Goal: Navigation & Orientation: Understand site structure

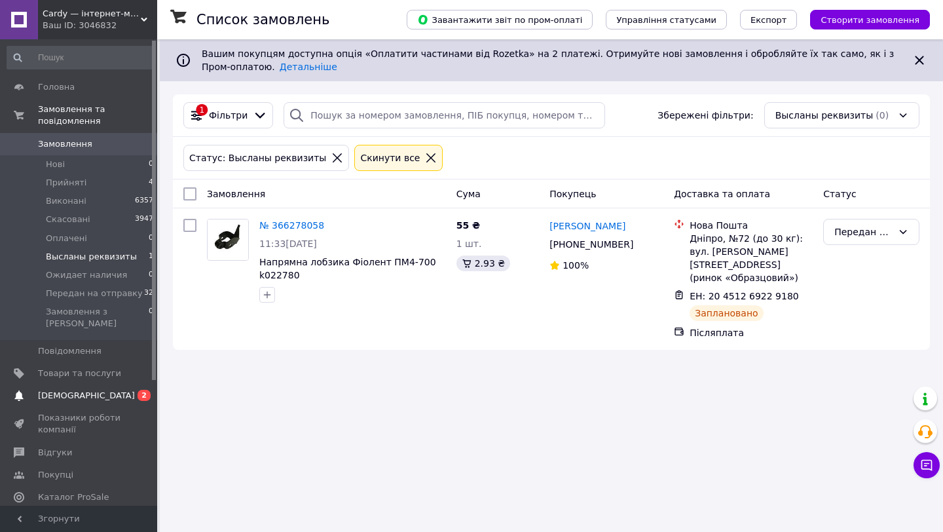
click at [67, 390] on span "[DEMOGRAPHIC_DATA]" at bounding box center [86, 396] width 97 height 12
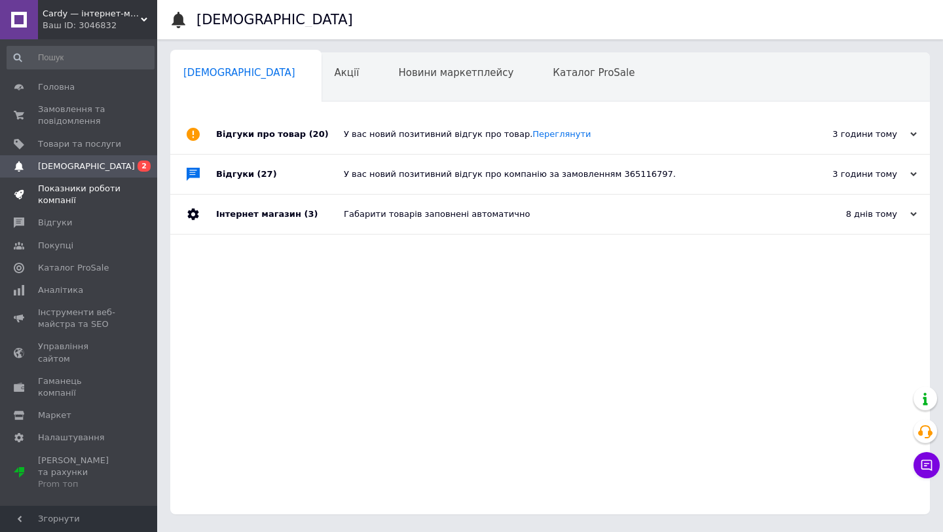
click at [52, 186] on span "Показники роботи компанії" at bounding box center [79, 195] width 83 height 24
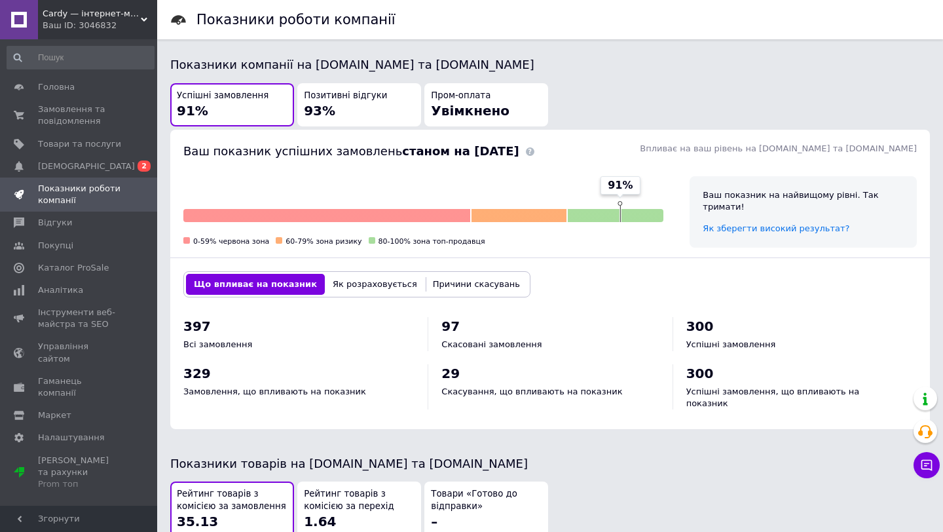
scroll to position [316, 0]
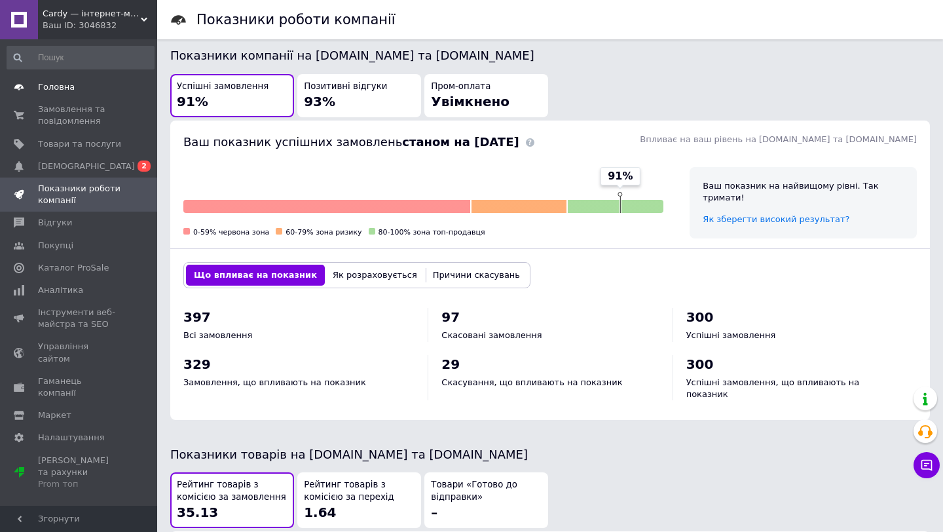
click at [28, 84] on span at bounding box center [19, 87] width 38 height 12
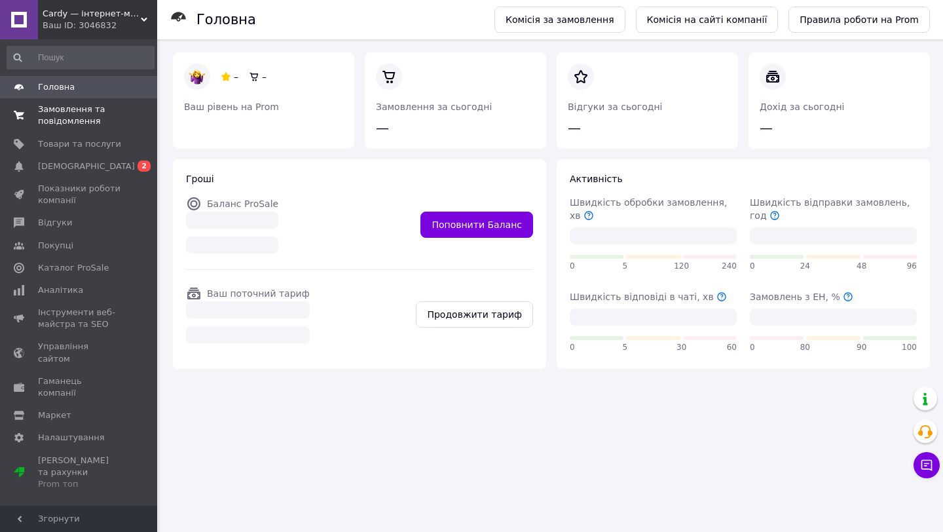
click at [76, 119] on span "Замовлення та повідомлення" at bounding box center [79, 115] width 83 height 24
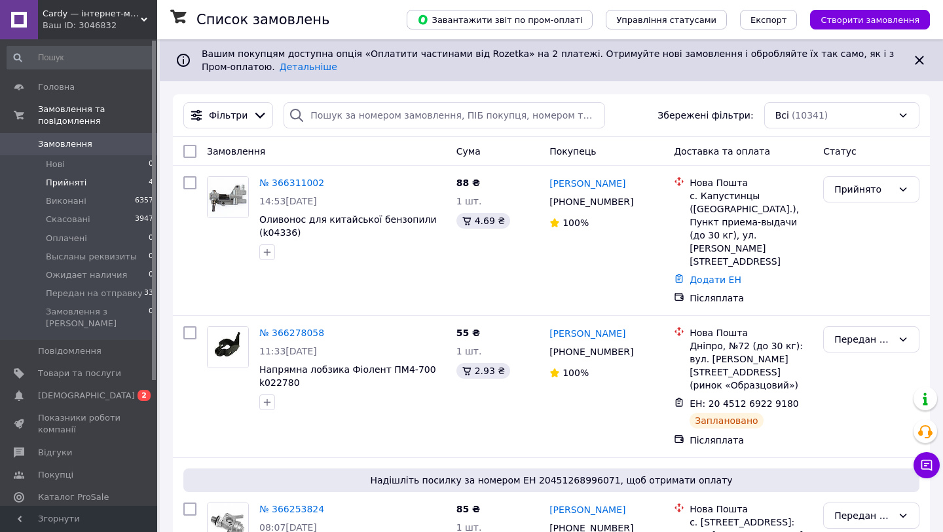
click at [82, 183] on span "Прийняті" at bounding box center [66, 183] width 41 height 12
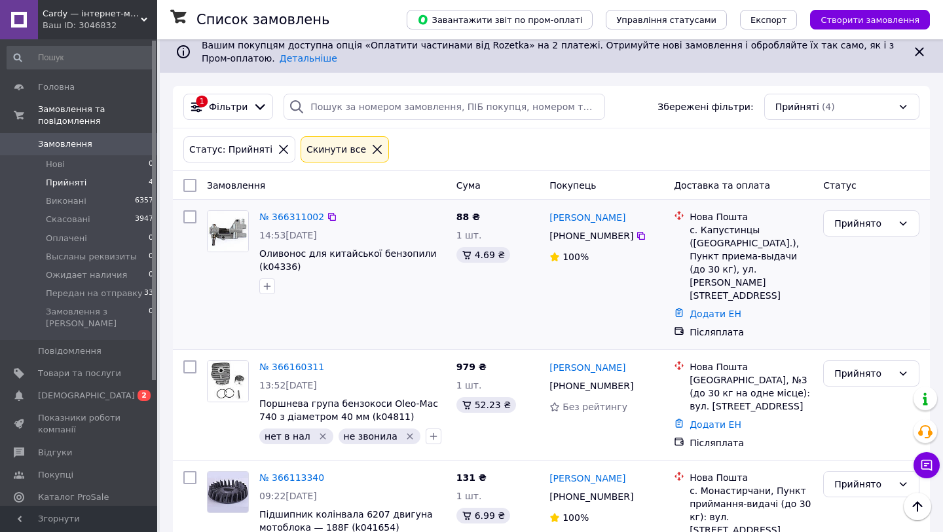
scroll to position [7, 0]
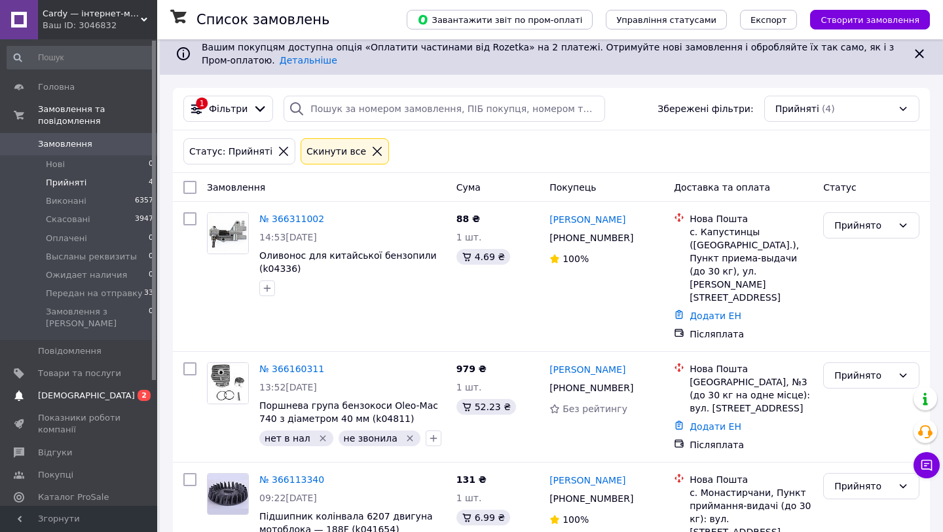
click at [68, 390] on span "[DEMOGRAPHIC_DATA]" at bounding box center [86, 396] width 97 height 12
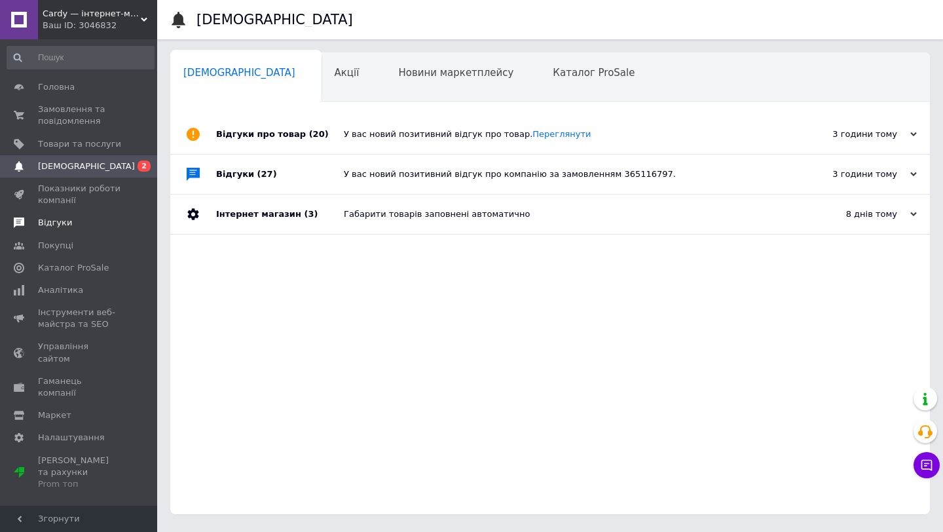
click at [65, 222] on span "Відгуки" at bounding box center [55, 223] width 34 height 12
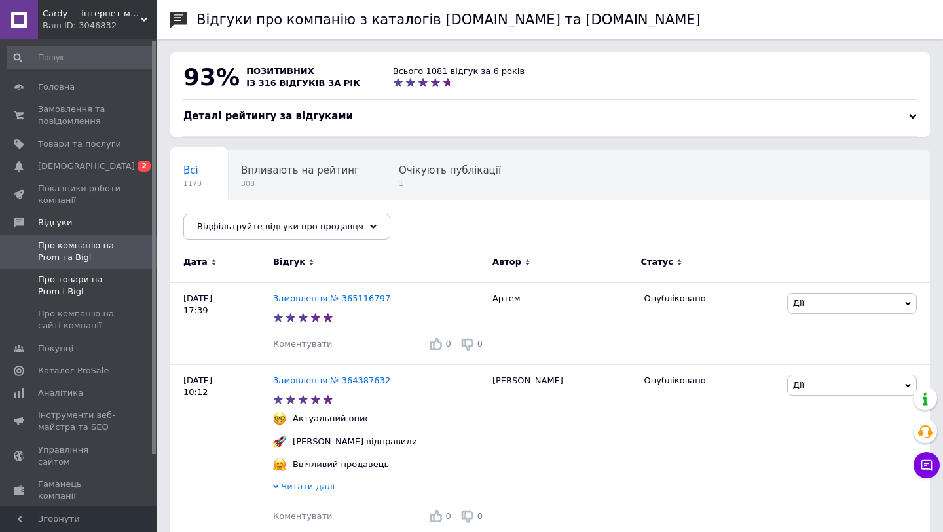
click at [99, 279] on span "Про товари на Prom і Bigl" at bounding box center [79, 286] width 83 height 24
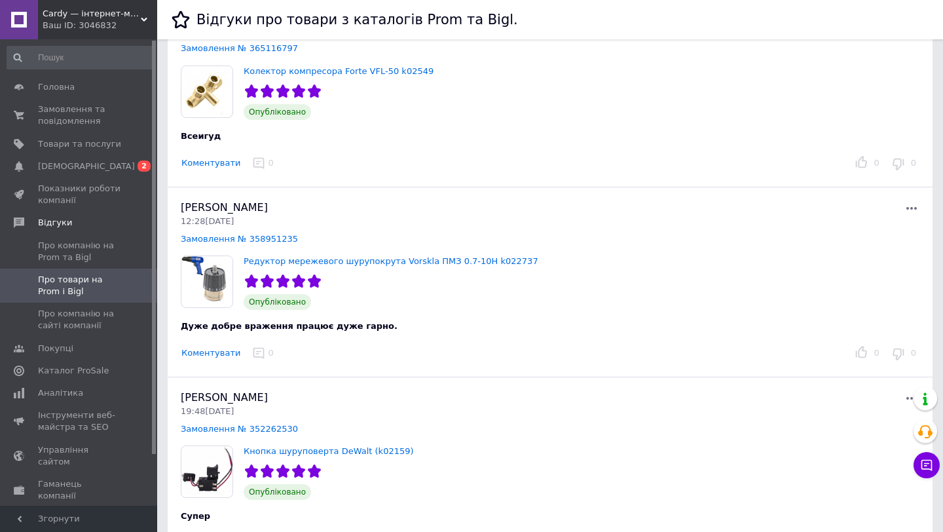
scroll to position [108, 0]
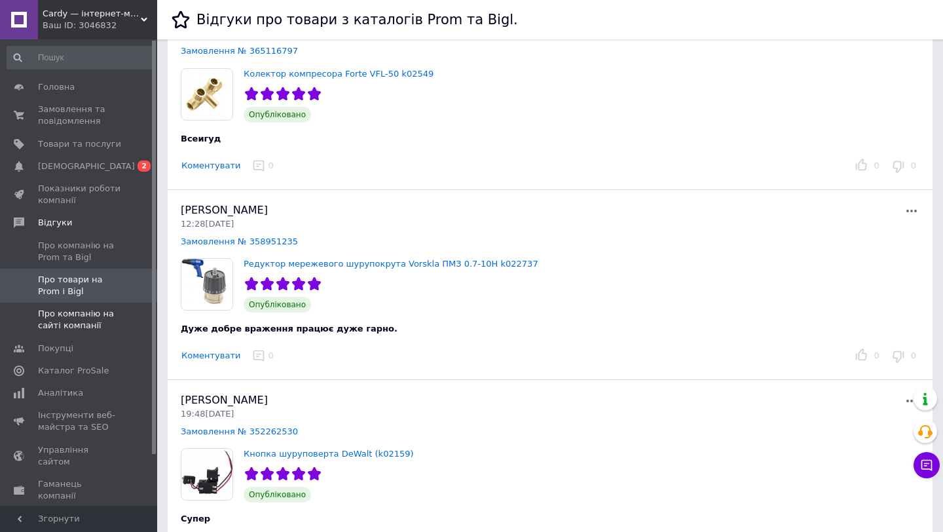
click at [84, 315] on span "Про компанію на сайті компанії" at bounding box center [79, 320] width 83 height 24
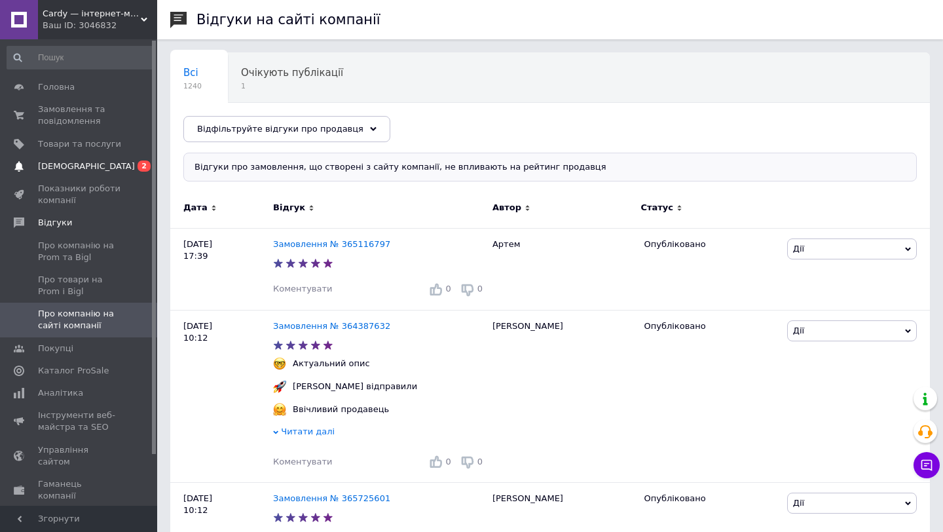
click at [93, 169] on span "[DEMOGRAPHIC_DATA]" at bounding box center [79, 166] width 83 height 12
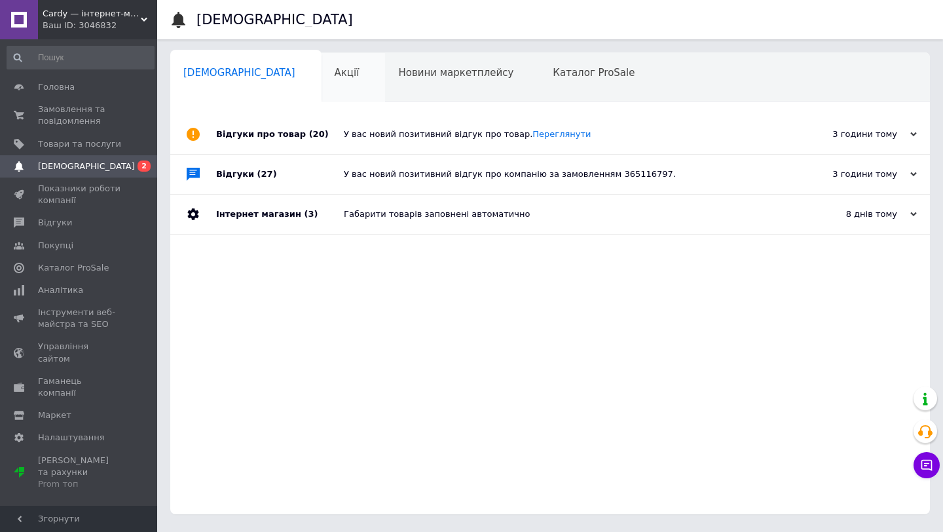
click at [322, 78] on div "Акції 0" at bounding box center [354, 78] width 64 height 50
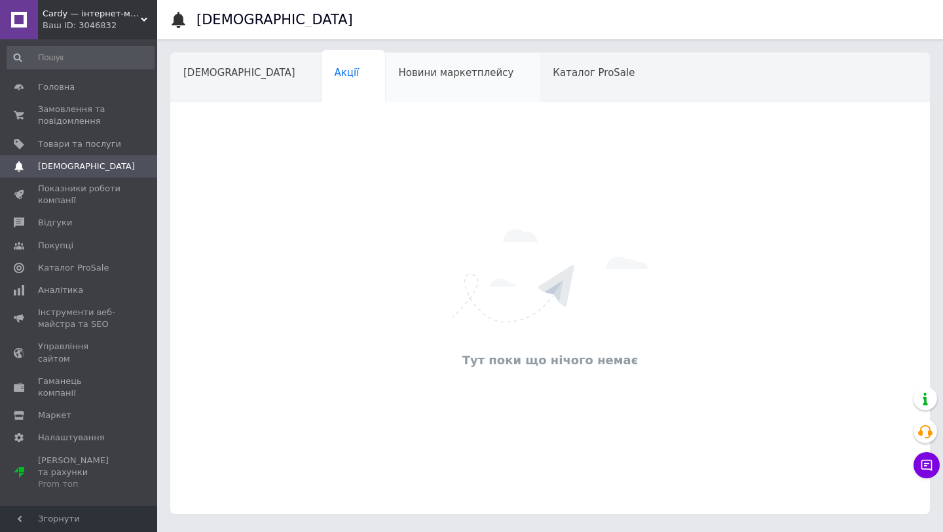
click at [398, 78] on span "Новини маркетплейсу" at bounding box center [455, 73] width 115 height 12
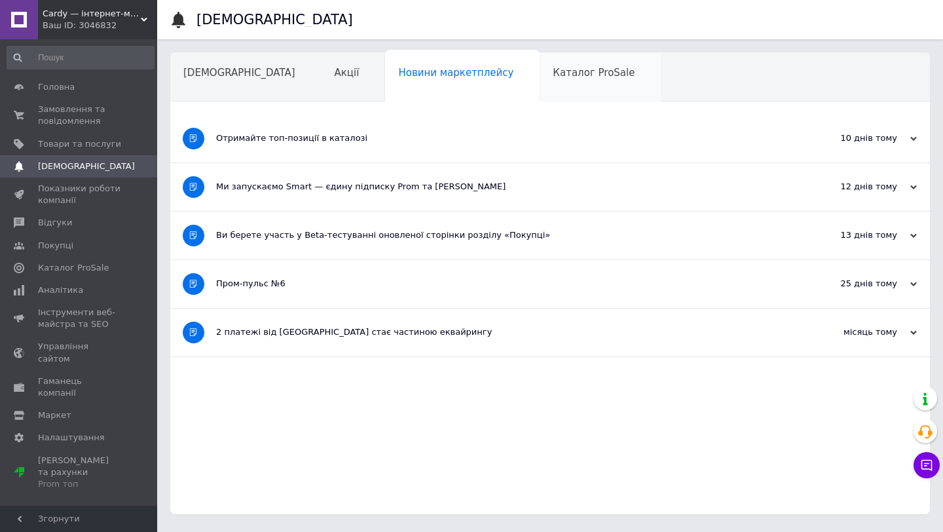
click at [540, 80] on div "Каталог ProSale" at bounding box center [600, 78] width 121 height 50
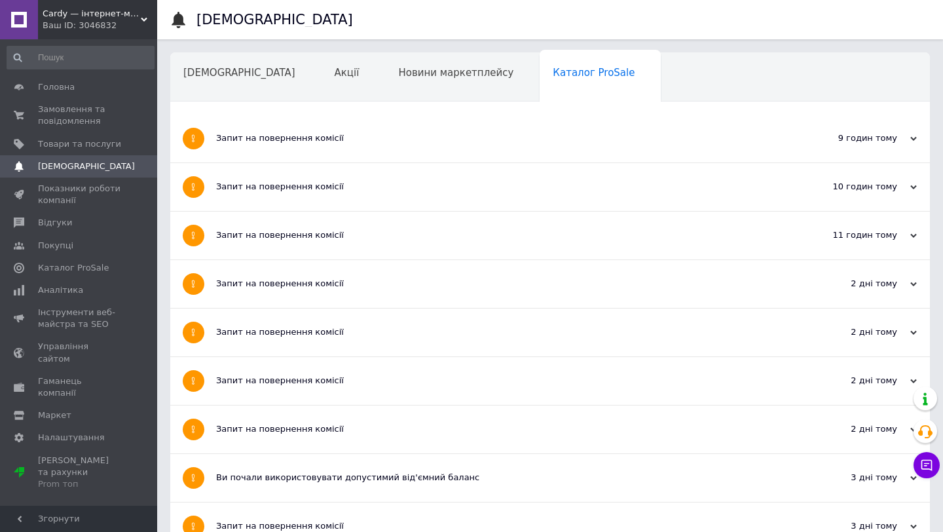
click at [314, 103] on div "Навчання та заходи" at bounding box center [241, 128] width 143 height 50
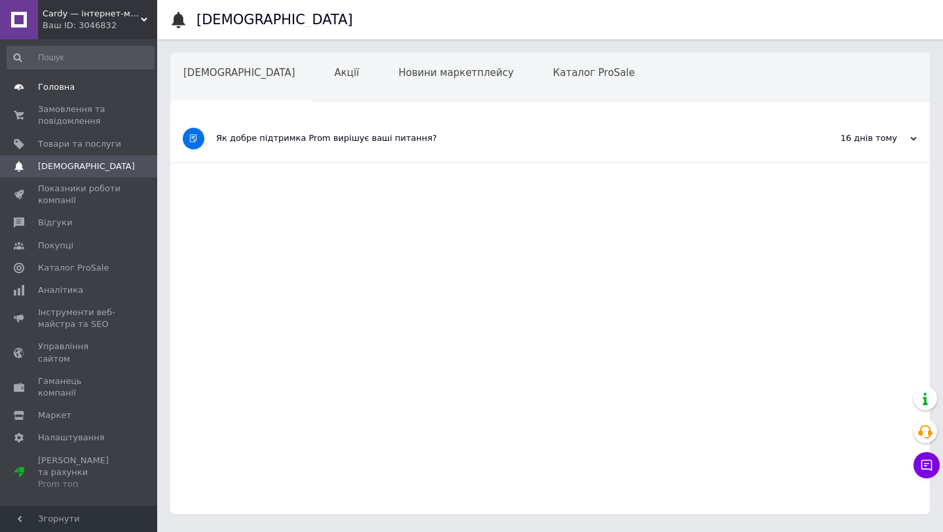
click at [94, 86] on span "Головна" at bounding box center [79, 87] width 83 height 12
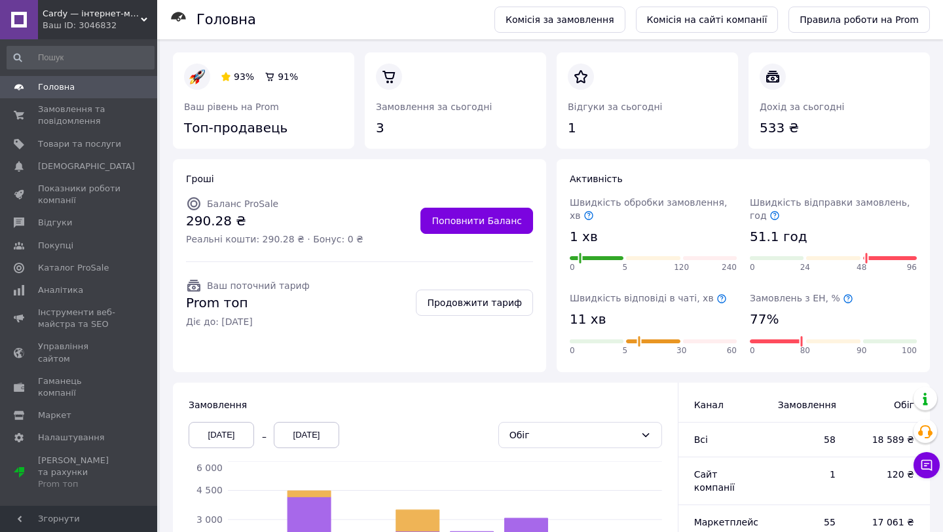
click at [580, 252] on div at bounding box center [580, 258] width 5 height 13
click at [584, 260] on div "0 5 120 240" at bounding box center [653, 261] width 167 height 30
click at [619, 260] on div "0" at bounding box center [597, 258] width 54 height 4
click at [626, 259] on div "5 120" at bounding box center [653, 258] width 54 height 4
click at [874, 263] on div "0 24 48 96" at bounding box center [833, 261] width 167 height 30
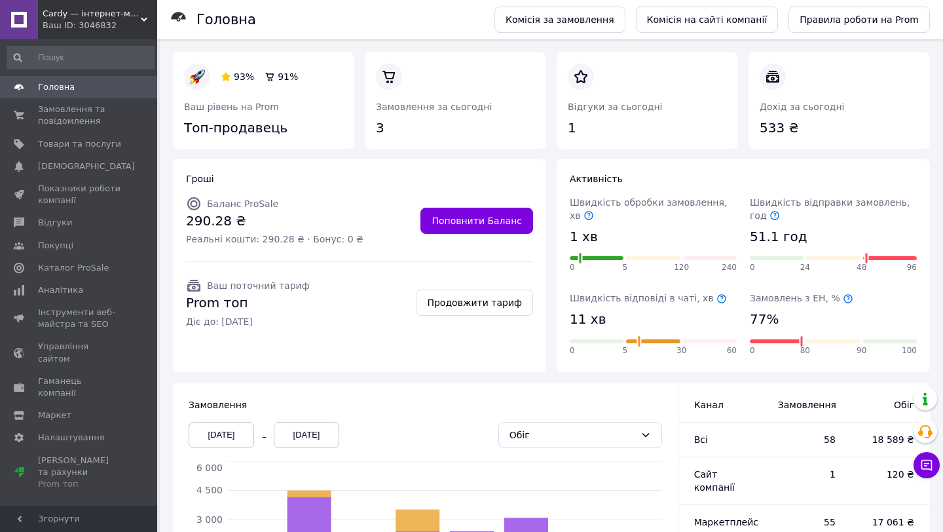
click at [598, 206] on span "Швидкість обробки замовлення, хв" at bounding box center [648, 209] width 157 height 24
click at [584, 215] on icon at bounding box center [589, 215] width 10 height 10
click at [770, 237] on span "51.1 год" at bounding box center [778, 236] width 57 height 19
drag, startPoint x: 752, startPoint y: 236, endPoint x: 808, endPoint y: 236, distance: 55.7
click at [808, 236] on div "Швидкість відправки замовлень, год 51.1 год 0 24 48 96" at bounding box center [833, 236] width 167 height 81
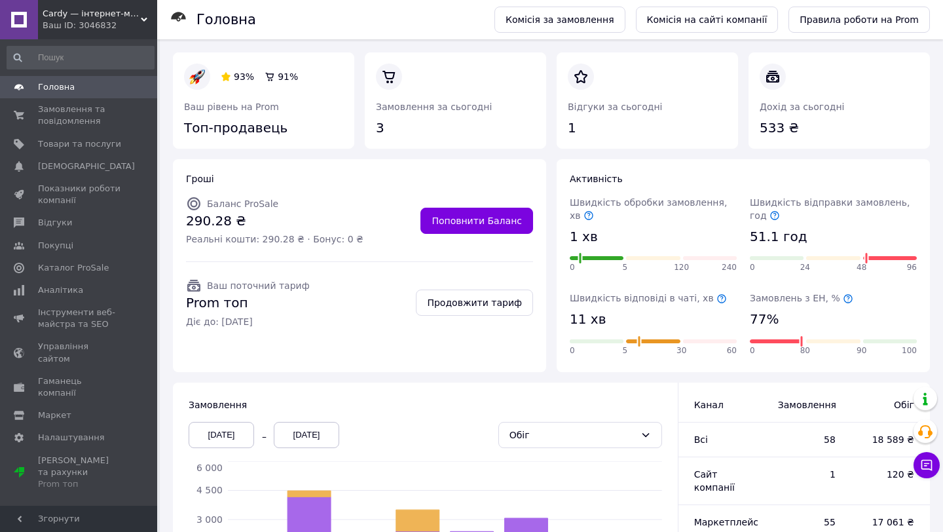
click at [864, 259] on div at bounding box center [866, 258] width 5 height 13
click at [864, 258] on div at bounding box center [866, 258] width 5 height 13
click at [864, 257] on div at bounding box center [866, 258] width 5 height 13
click at [843, 300] on icon at bounding box center [848, 298] width 10 height 10
click at [717, 296] on icon at bounding box center [721, 298] width 9 height 9
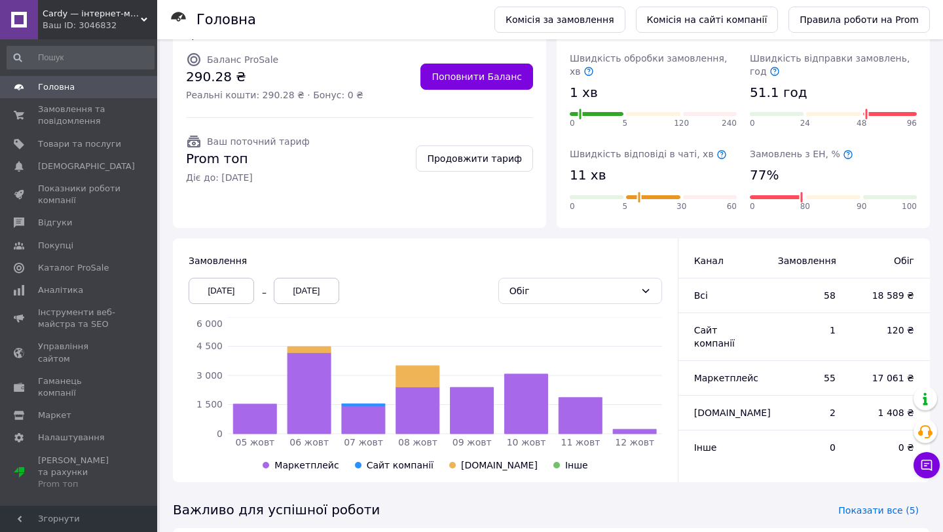
scroll to position [229, 0]
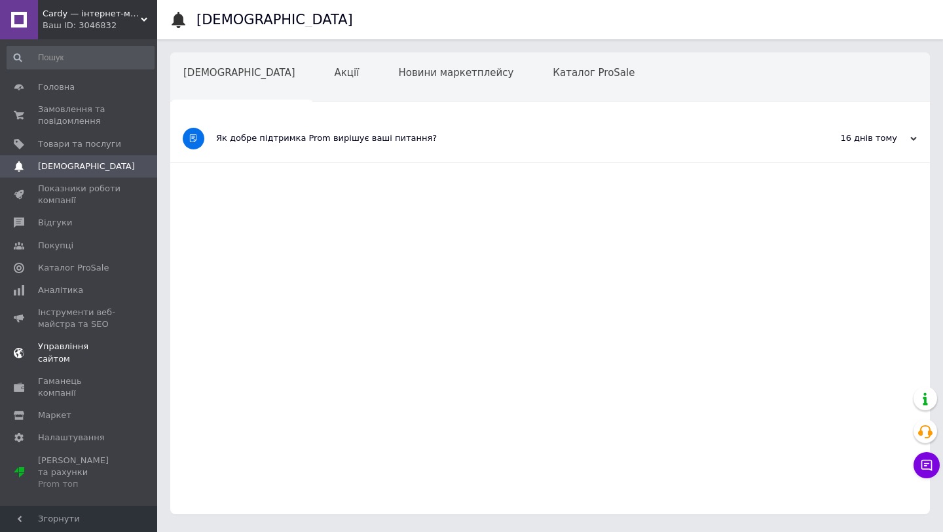
click at [74, 336] on link "Управління сайтом" at bounding box center [80, 352] width 161 height 34
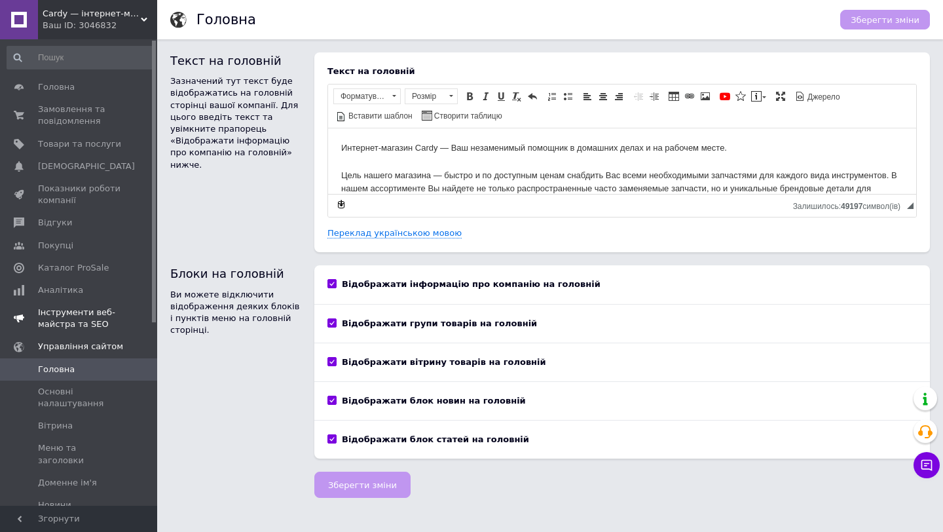
click at [93, 310] on span "Інструменти веб-майстра та SEO" at bounding box center [79, 319] width 83 height 24
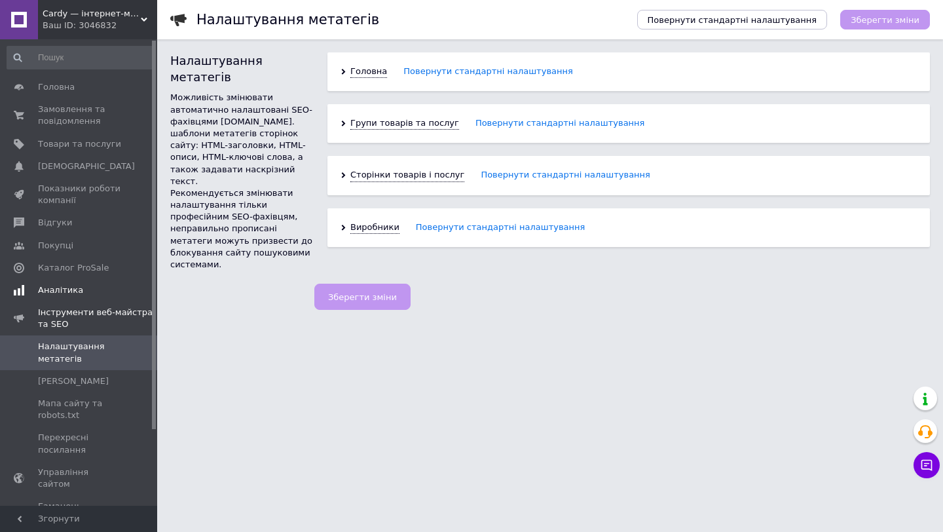
click at [75, 289] on span "Аналітика" at bounding box center [60, 290] width 45 height 12
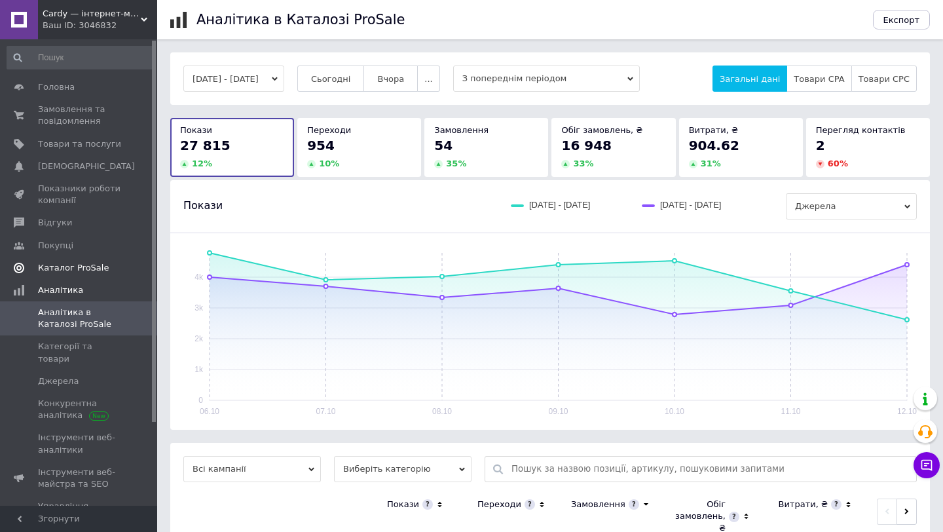
click at [80, 266] on span "Каталог ProSale" at bounding box center [73, 268] width 71 height 12
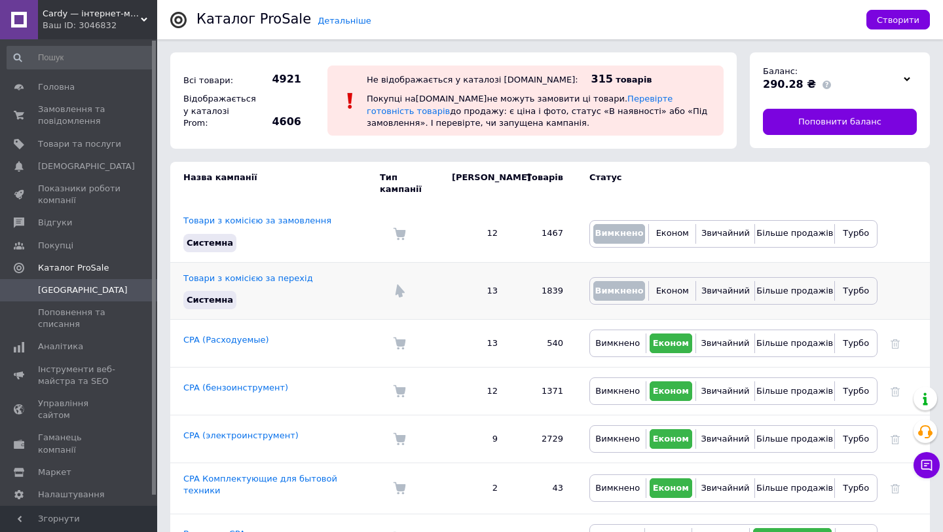
scroll to position [75, 0]
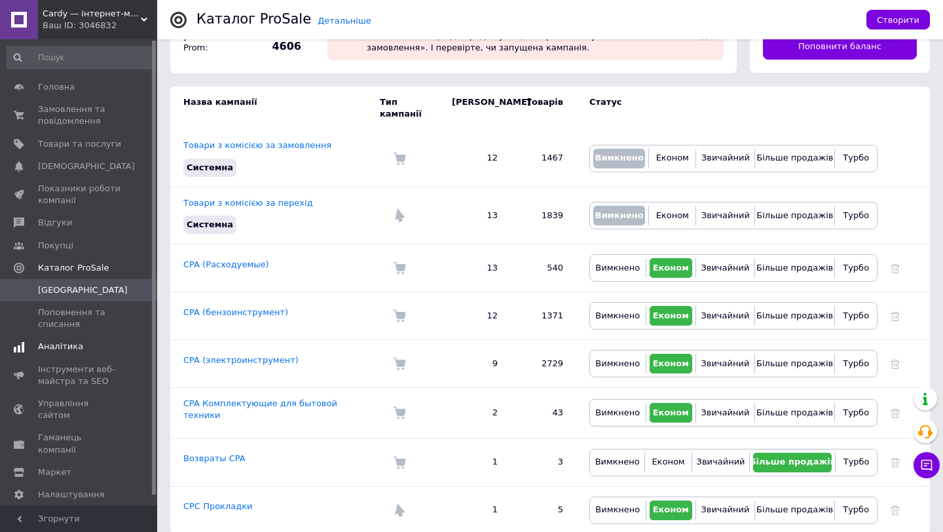
click at [67, 350] on span "Аналітика" at bounding box center [60, 347] width 45 height 12
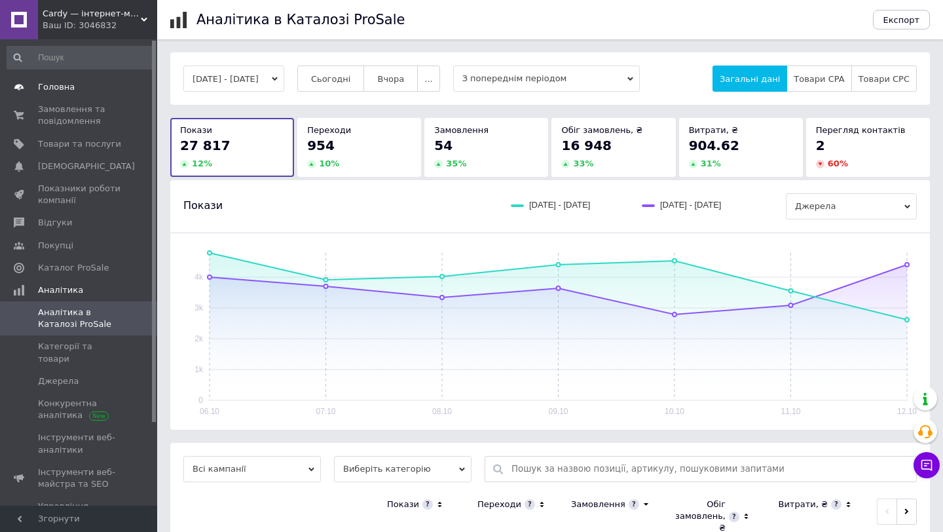
click at [66, 84] on span "Головна" at bounding box center [56, 87] width 37 height 12
